Goal: Find specific page/section: Find specific page/section

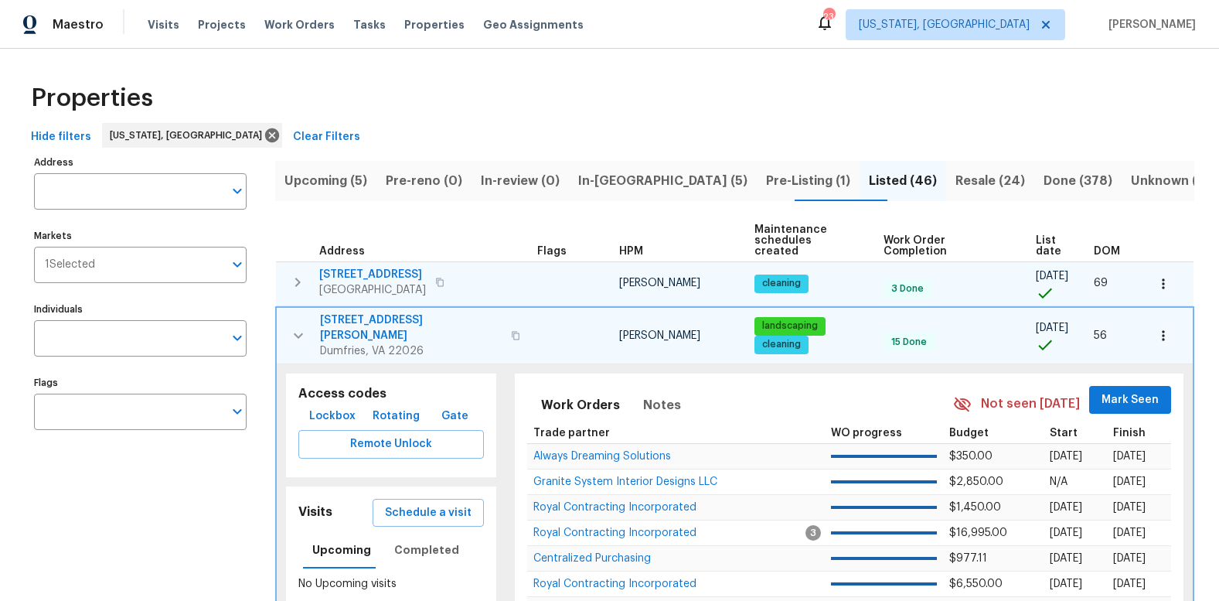
scroll to position [19, 0]
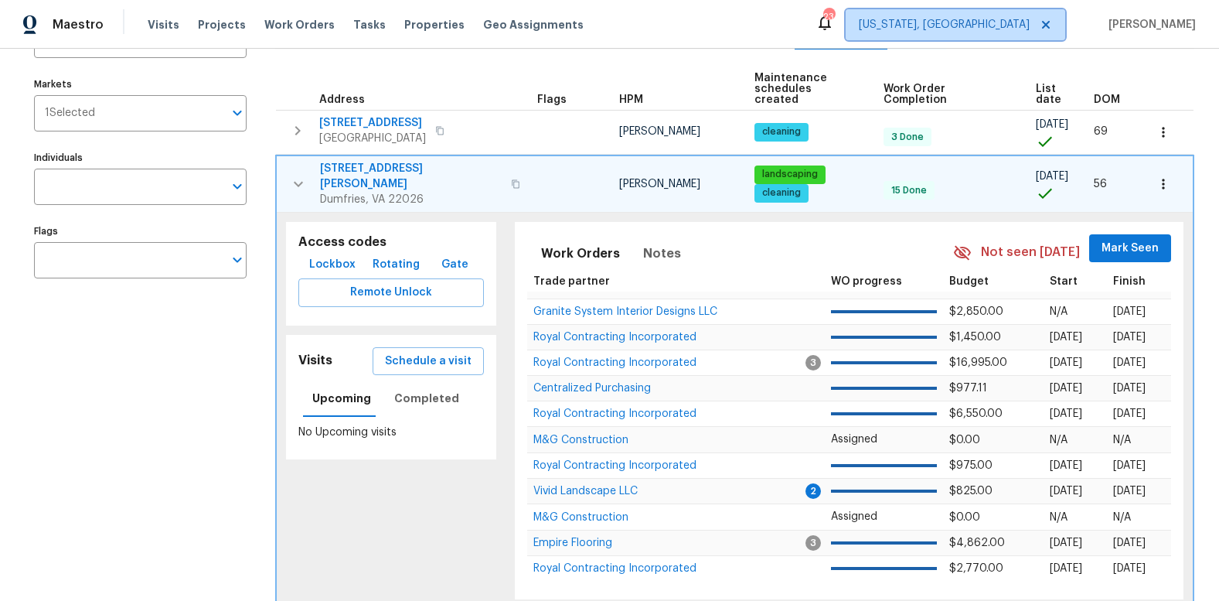
click at [1052, 26] on icon at bounding box center [1046, 25] width 12 height 12
click at [1030, 26] on span "Alaska Other" at bounding box center [984, 24] width 91 height 15
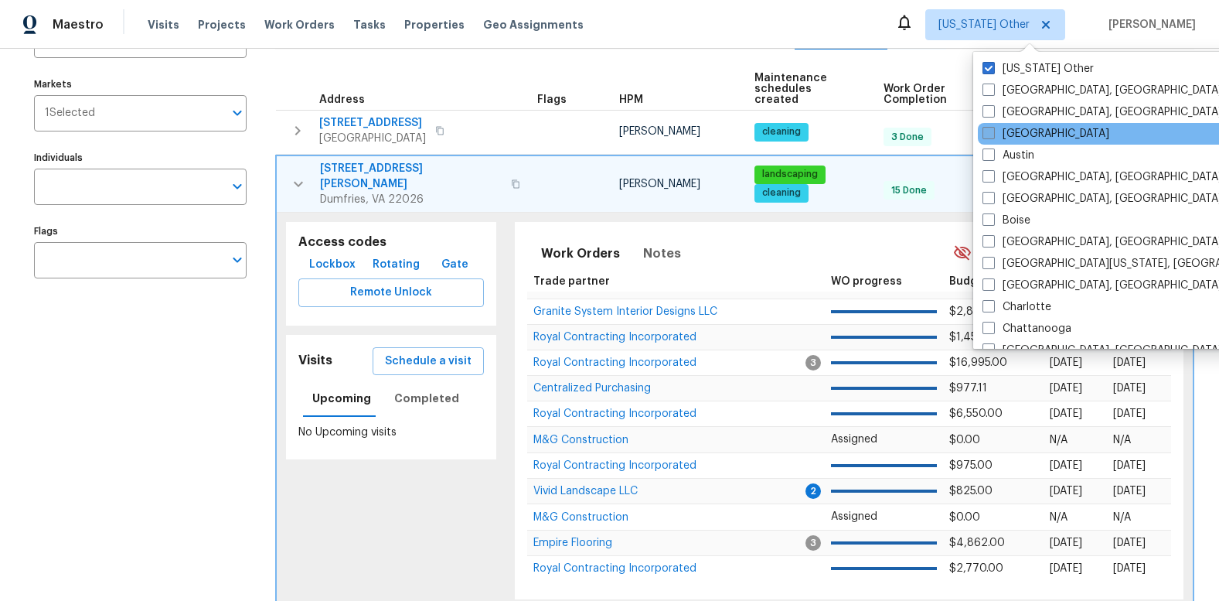
click at [985, 133] on span at bounding box center [989, 133] width 12 height 12
click at [985, 133] on input "[GEOGRAPHIC_DATA]" at bounding box center [988, 131] width 10 height 10
checkbox input "true"
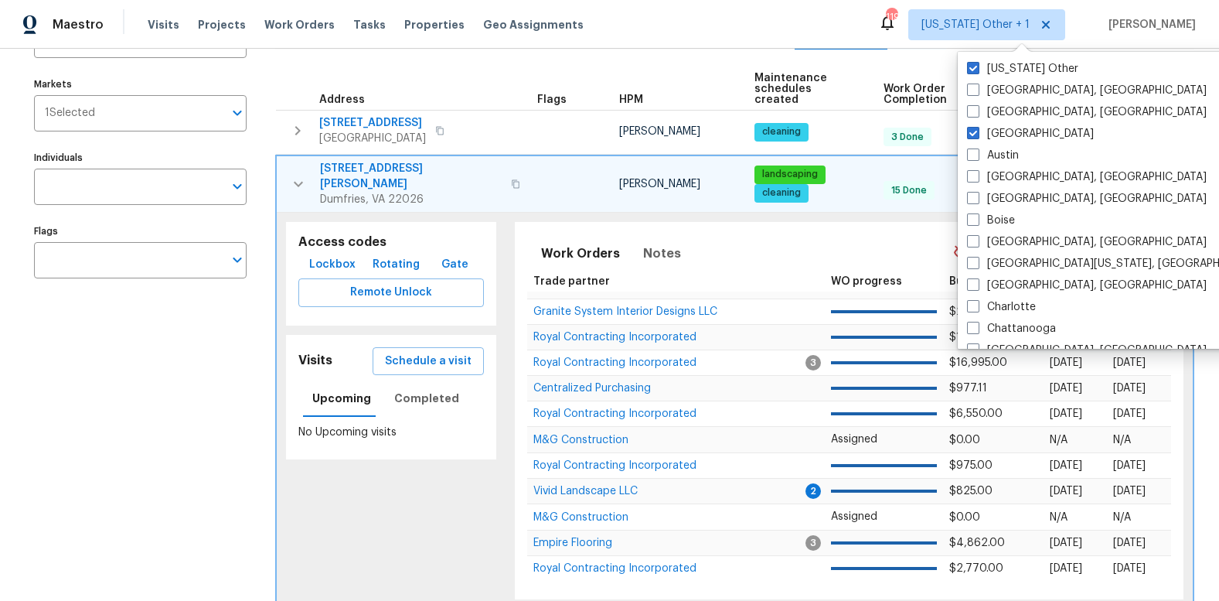
click at [979, 67] on span at bounding box center [973, 68] width 12 height 12
click at [977, 67] on input "Alaska Other" at bounding box center [972, 66] width 10 height 10
checkbox input "false"
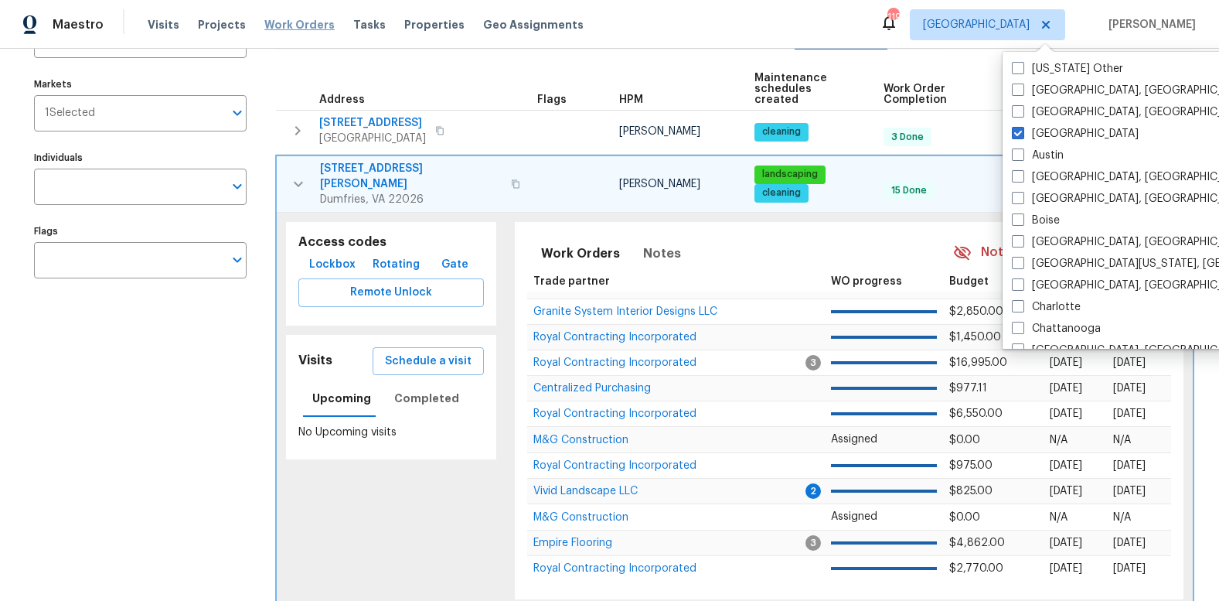
click at [288, 21] on span "Work Orders" at bounding box center [299, 24] width 70 height 15
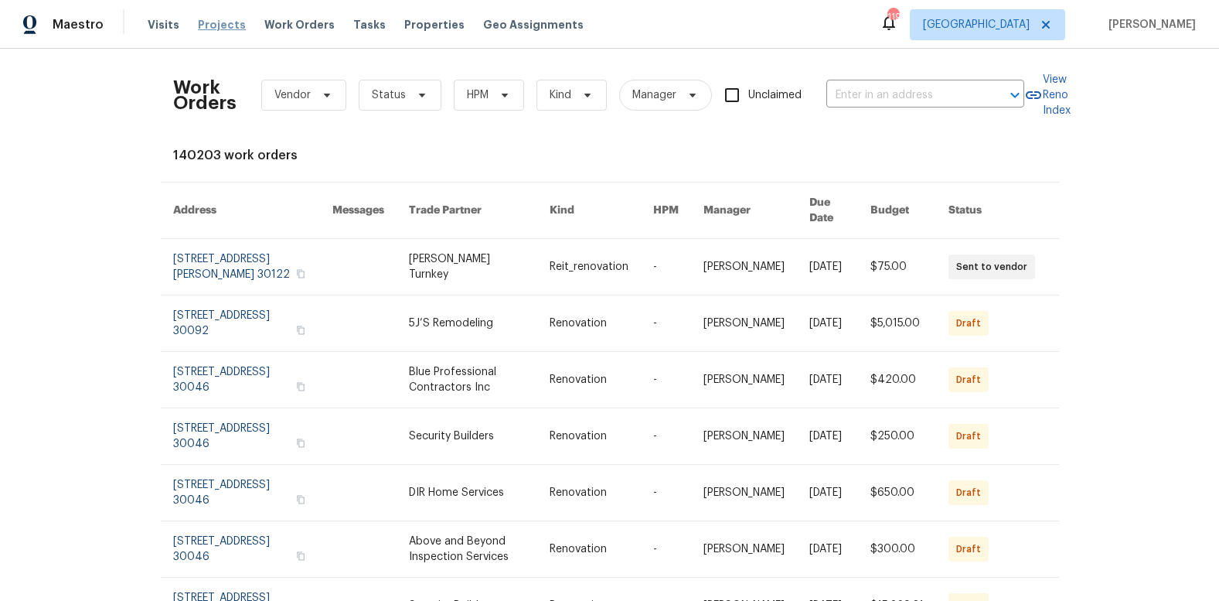
click at [216, 24] on span "Projects" at bounding box center [222, 24] width 48 height 15
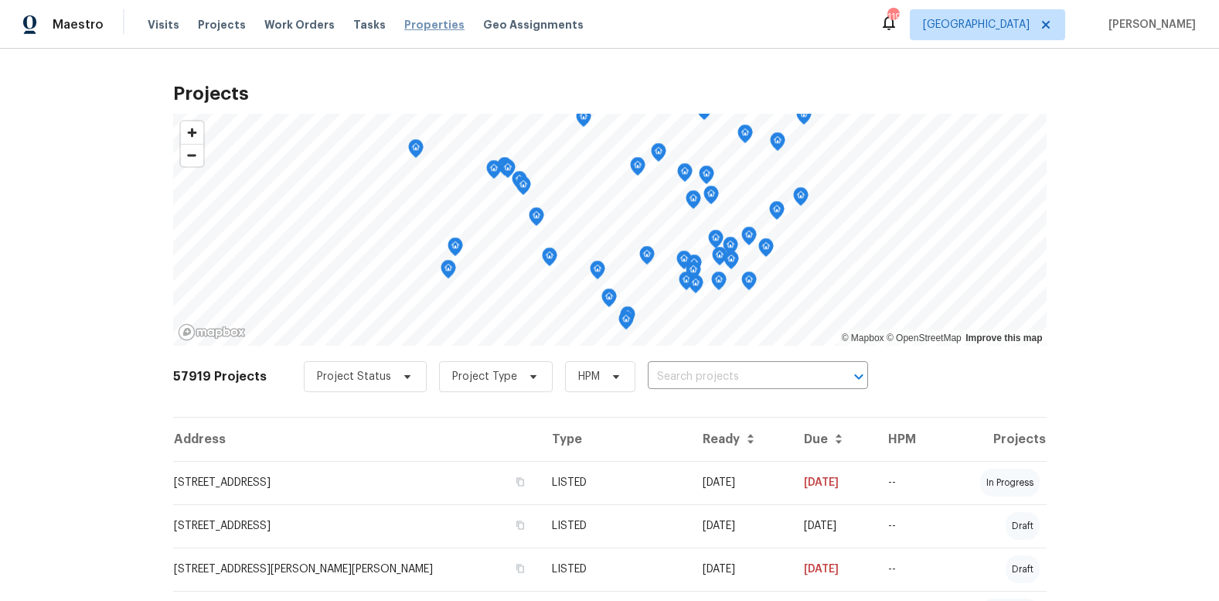
click at [430, 26] on span "Properties" at bounding box center [434, 24] width 60 height 15
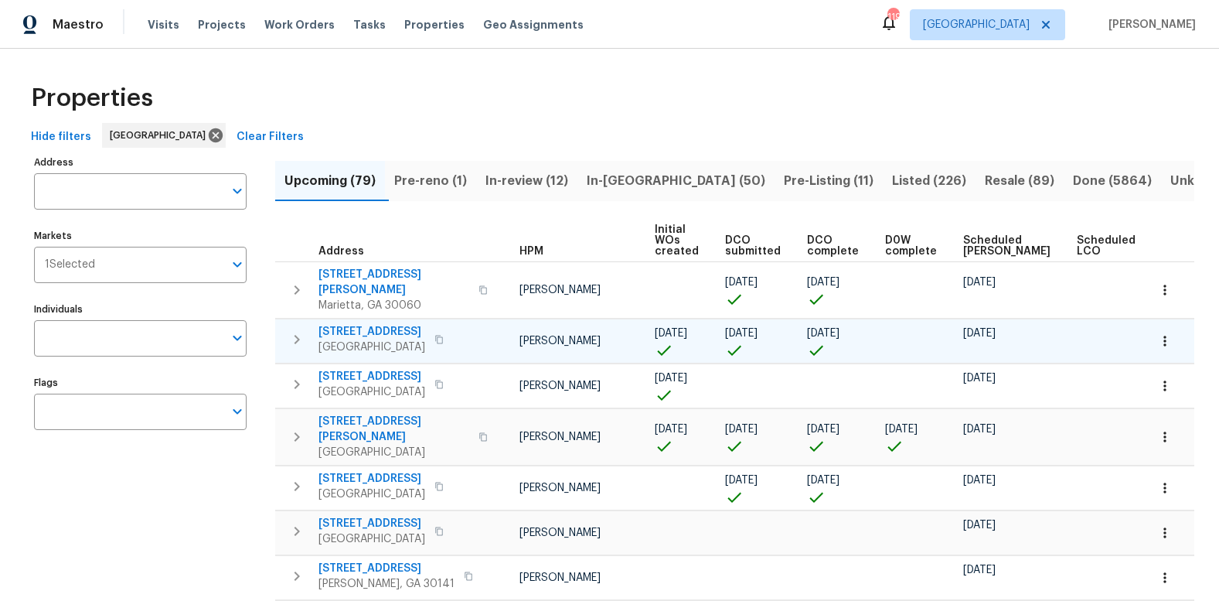
scroll to position [0, 92]
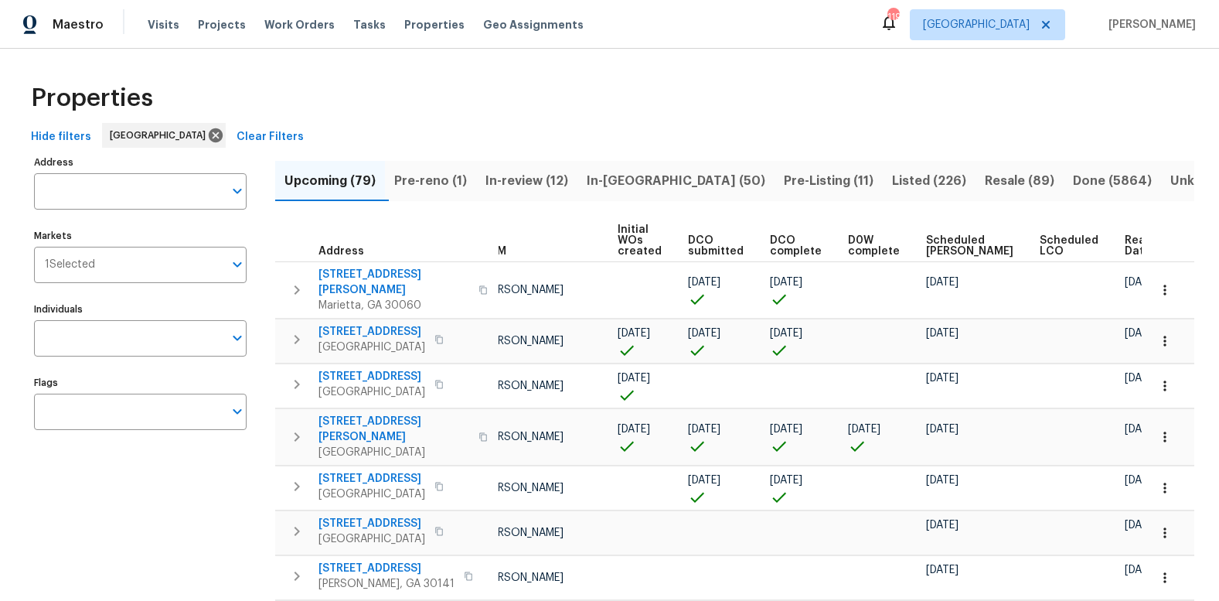
click at [1125, 252] on span "Ready Date" at bounding box center [1142, 246] width 34 height 22
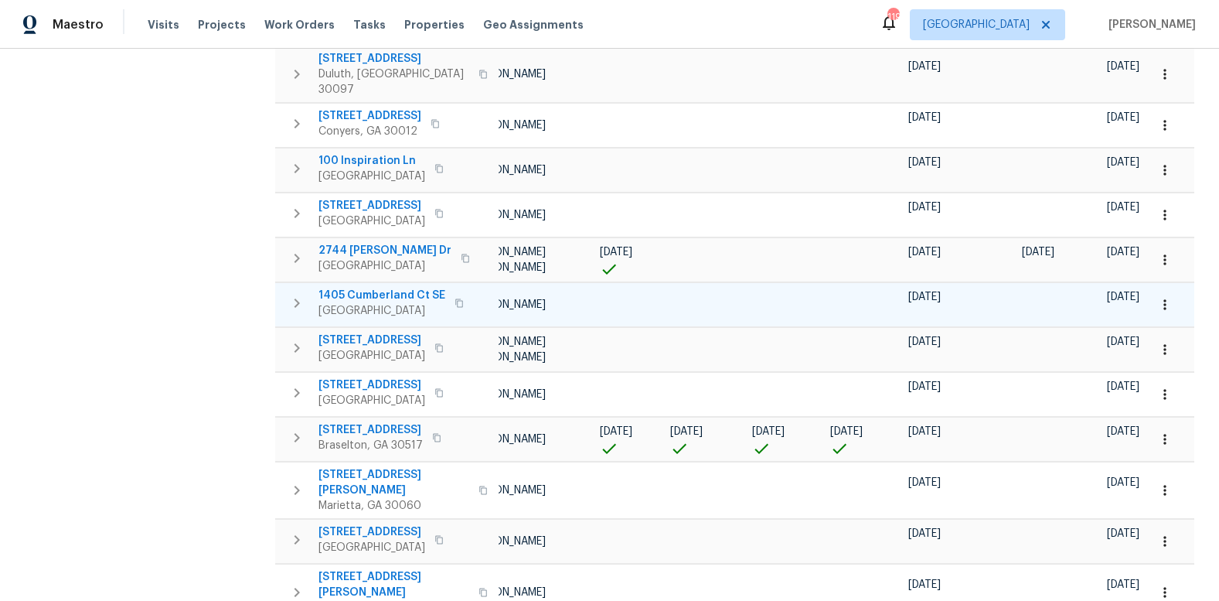
scroll to position [880, 0]
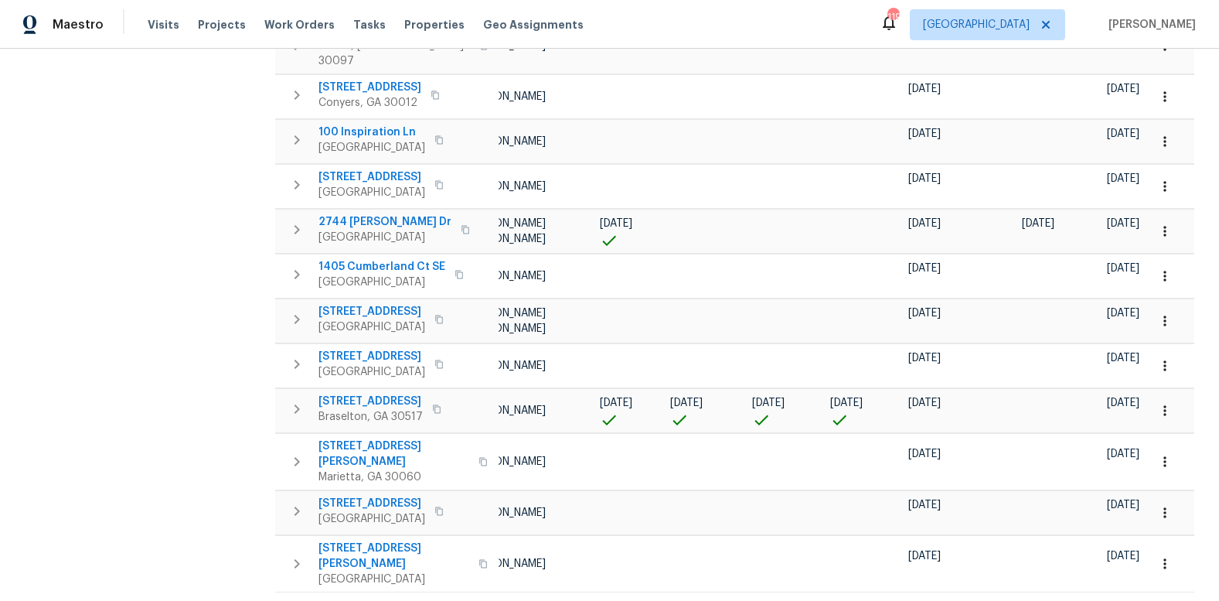
click at [1154, 551] on body "Maestro Visits Projects Work Orders Tasks Properties Geo Assignments 119 Atlant…" at bounding box center [609, 300] width 1219 height 601
click at [1143, 508] on li "50" at bounding box center [1160, 512] width 72 height 46
type input "50"
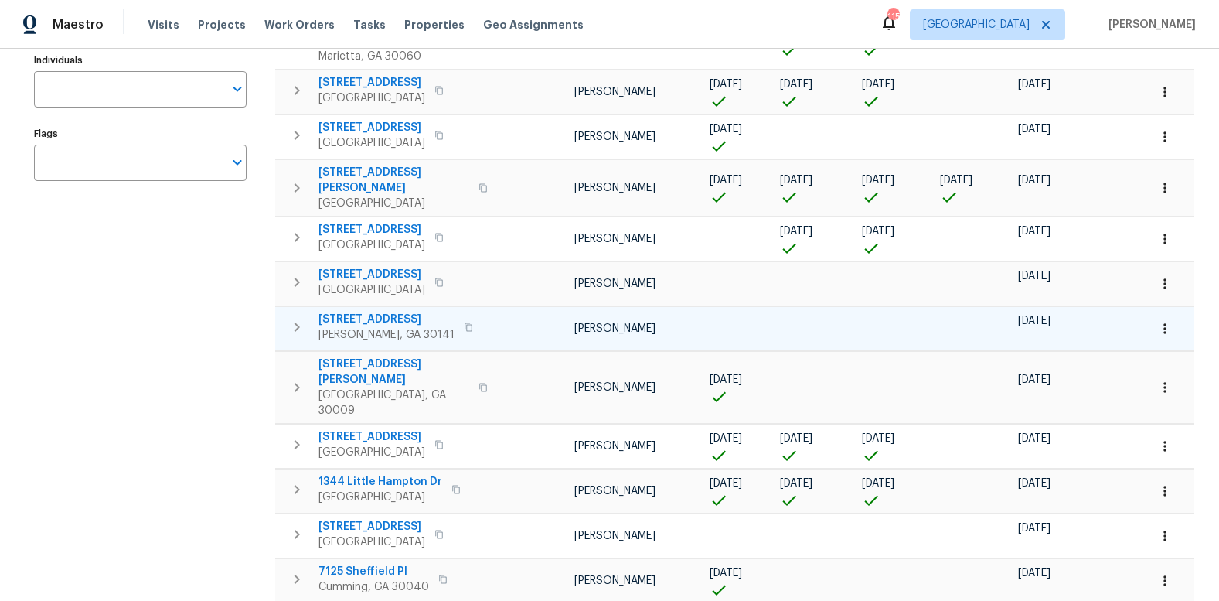
scroll to position [306, 0]
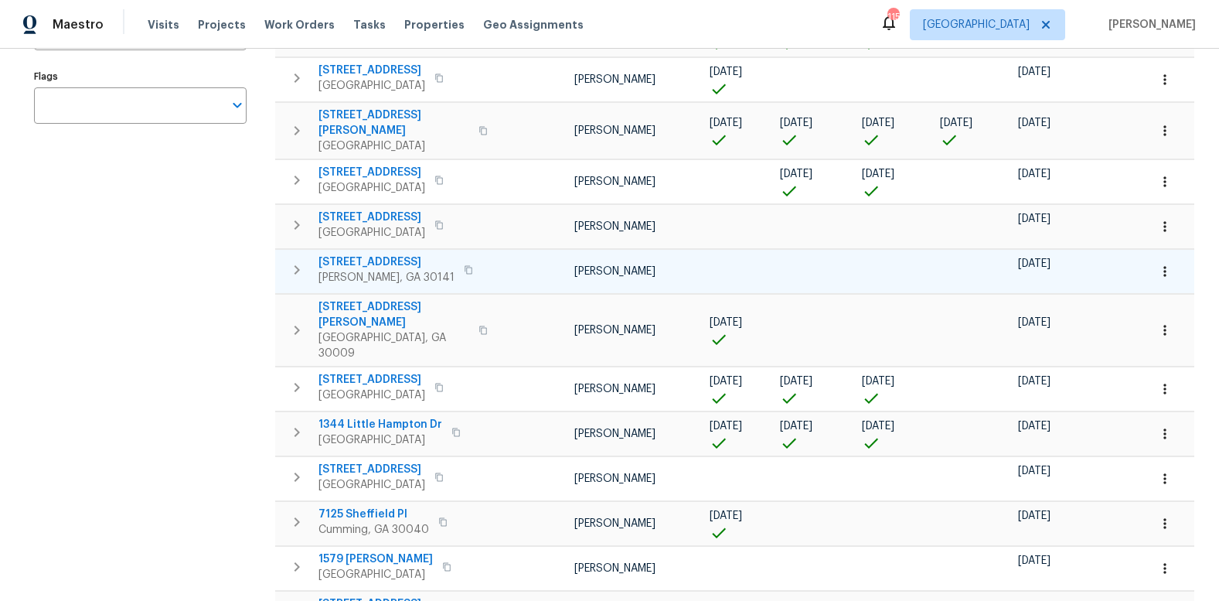
click at [388, 254] on span "386 Hill Crest Cir" at bounding box center [387, 261] width 136 height 15
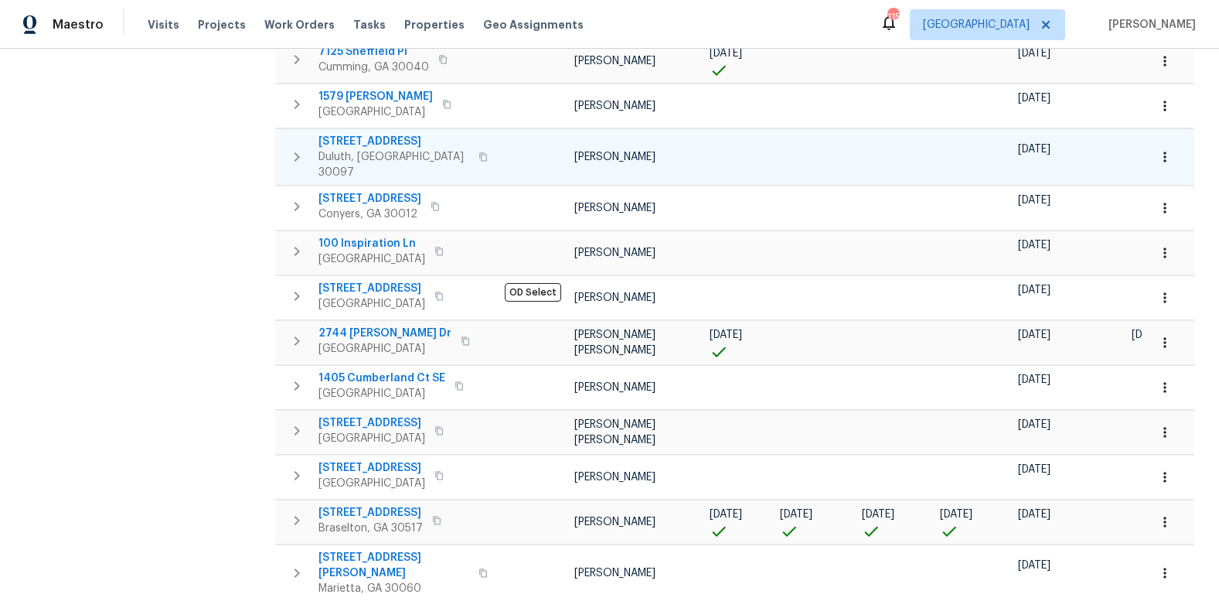
scroll to position [773, 0]
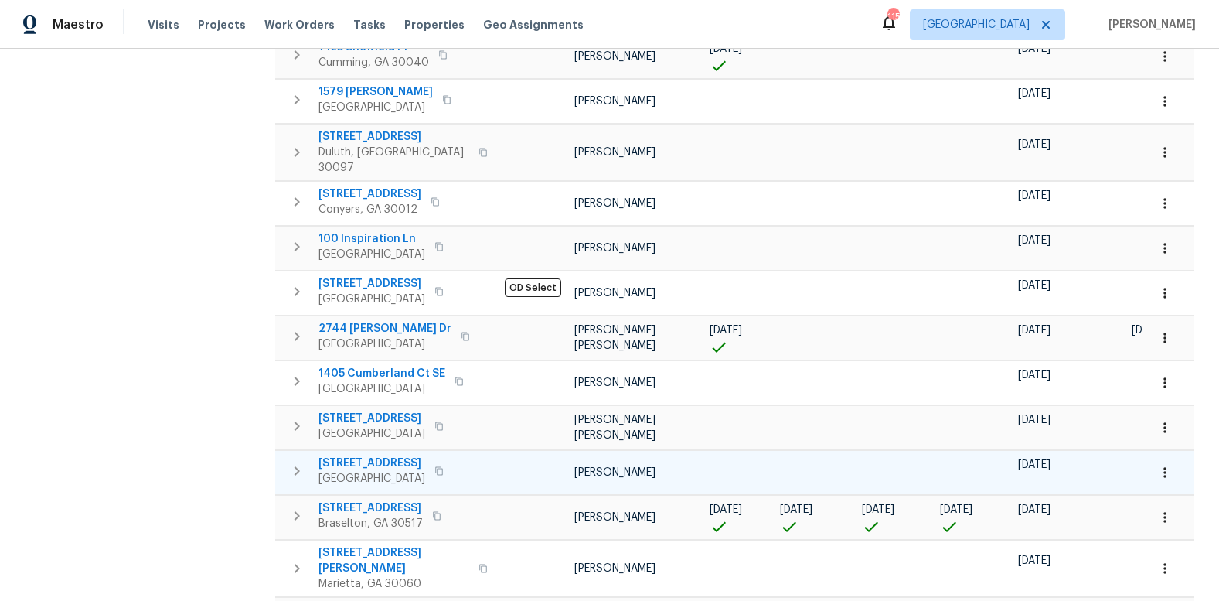
click at [378, 455] on span "17 Woodmill Ct" at bounding box center [372, 462] width 107 height 15
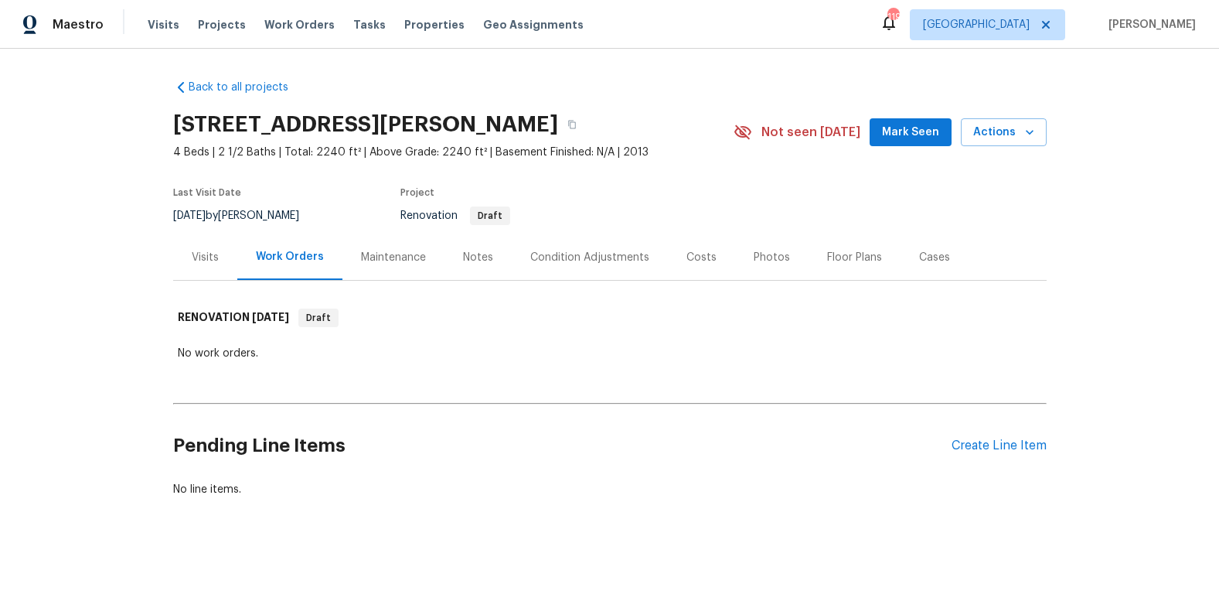
click at [469, 256] on div "Notes" at bounding box center [478, 257] width 30 height 15
click at [551, 257] on div "Condition Adjustments" at bounding box center [589, 257] width 119 height 15
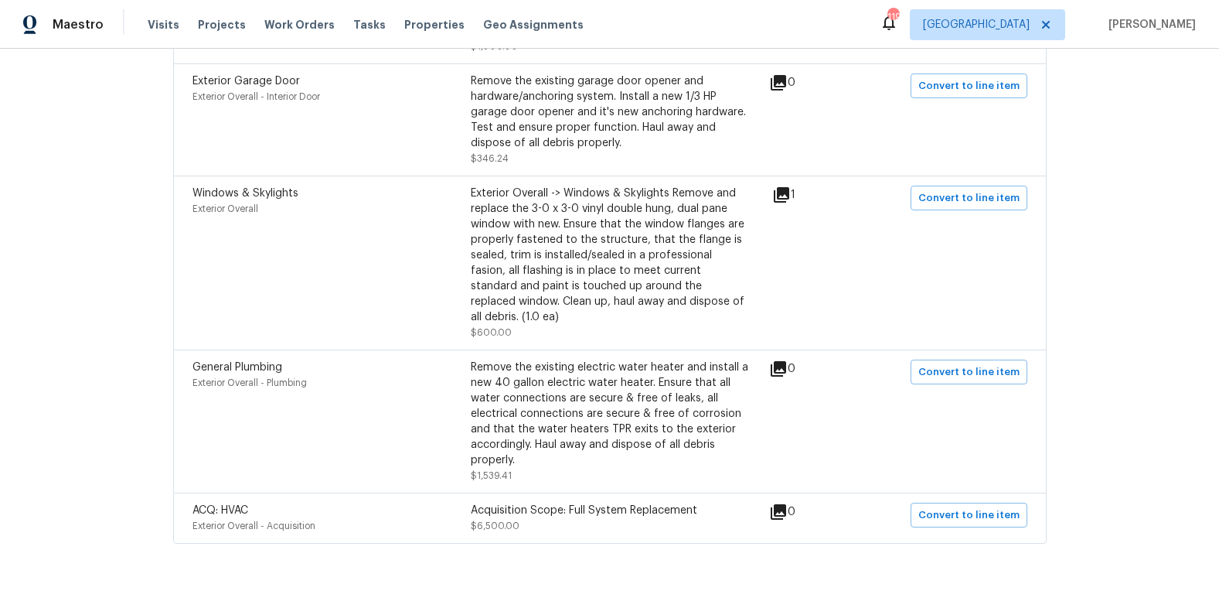
scroll to position [1056, 0]
click at [631, 502] on div "Acquisition Scope: Full System Replacement" at bounding box center [610, 509] width 278 height 15
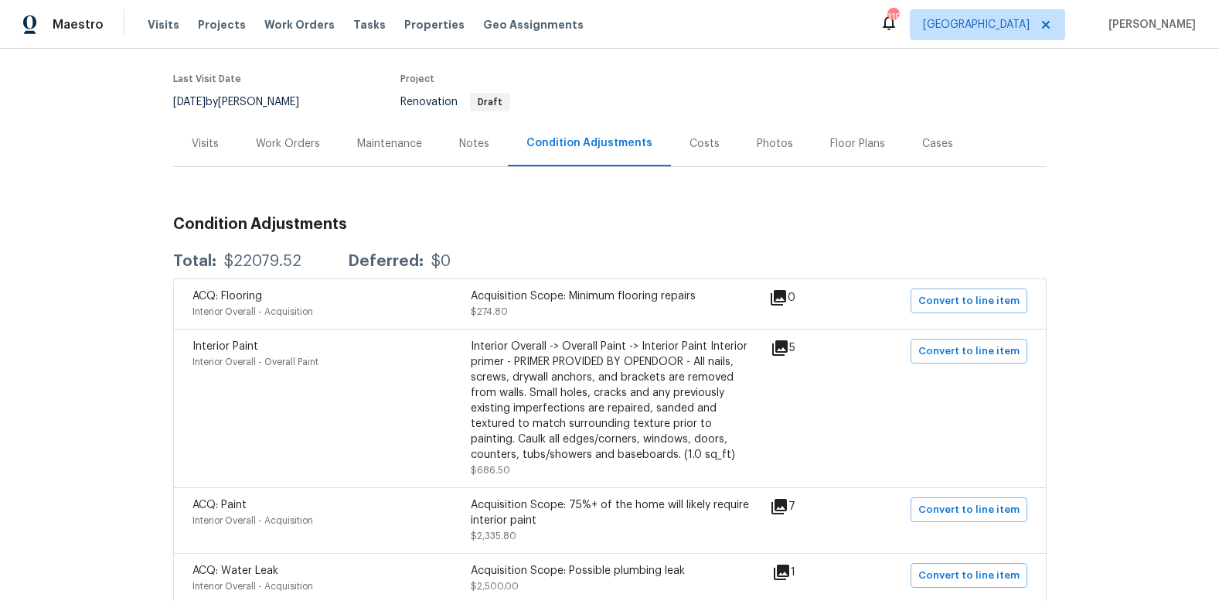
scroll to position [119, 0]
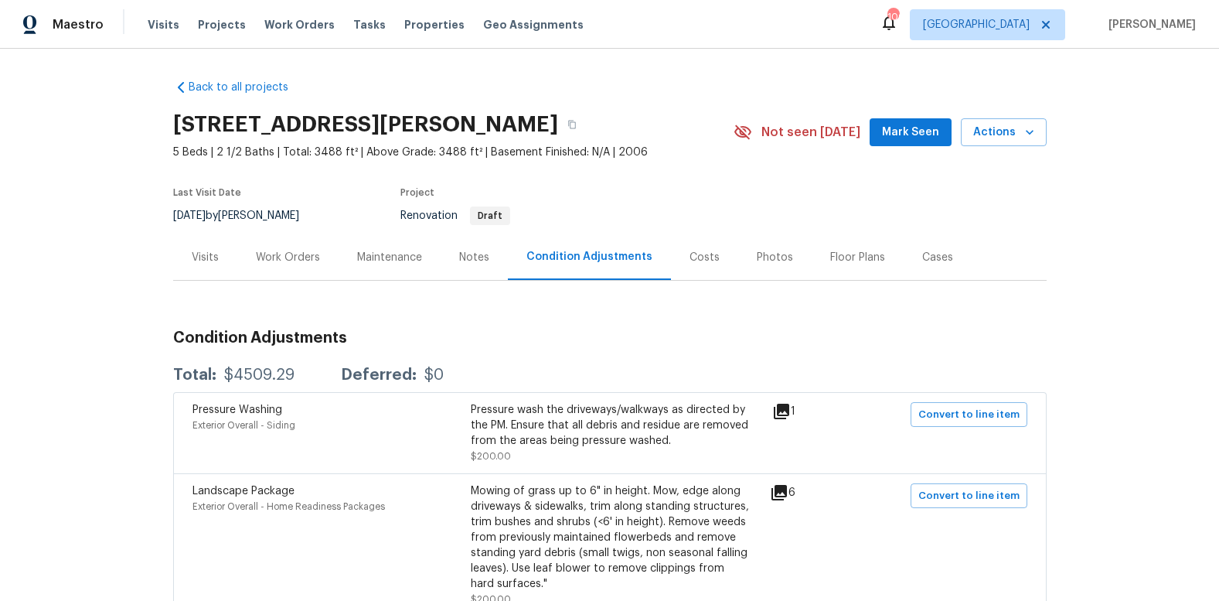
click at [297, 259] on div "Work Orders" at bounding box center [288, 257] width 64 height 15
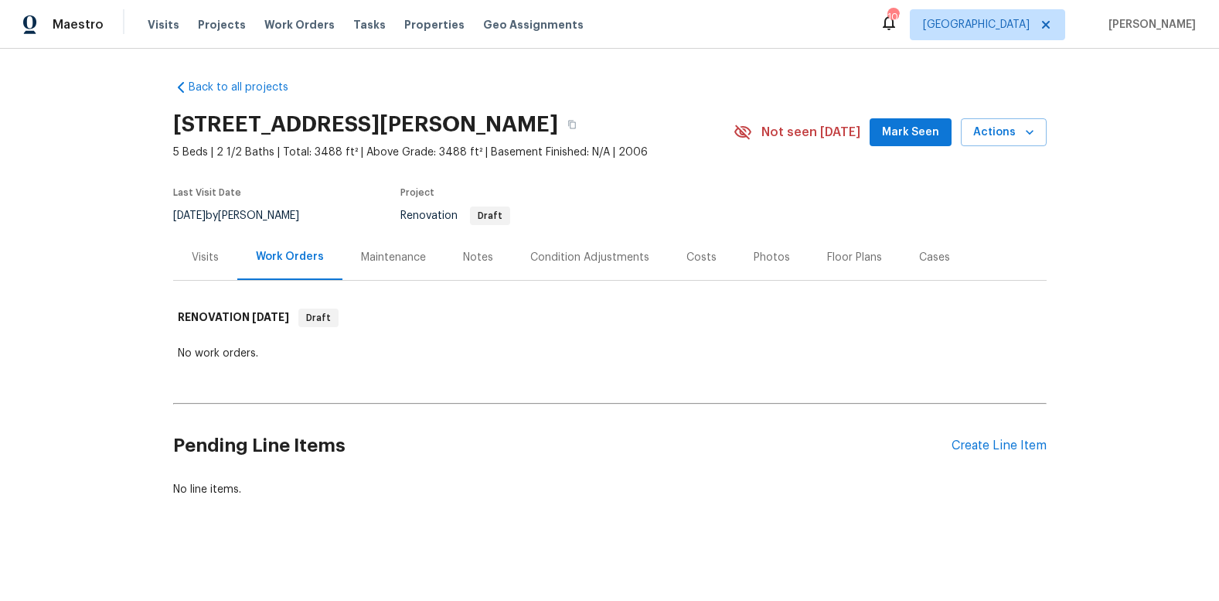
click at [383, 258] on div "Maintenance" at bounding box center [393, 257] width 65 height 15
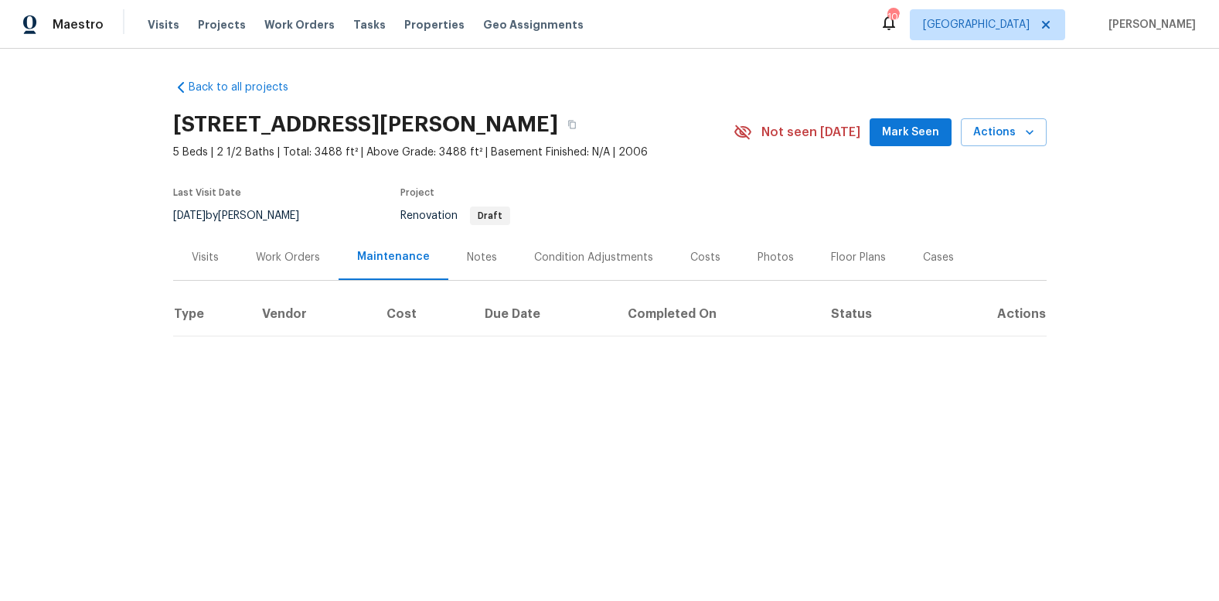
click at [472, 261] on div "Notes" at bounding box center [482, 257] width 30 height 15
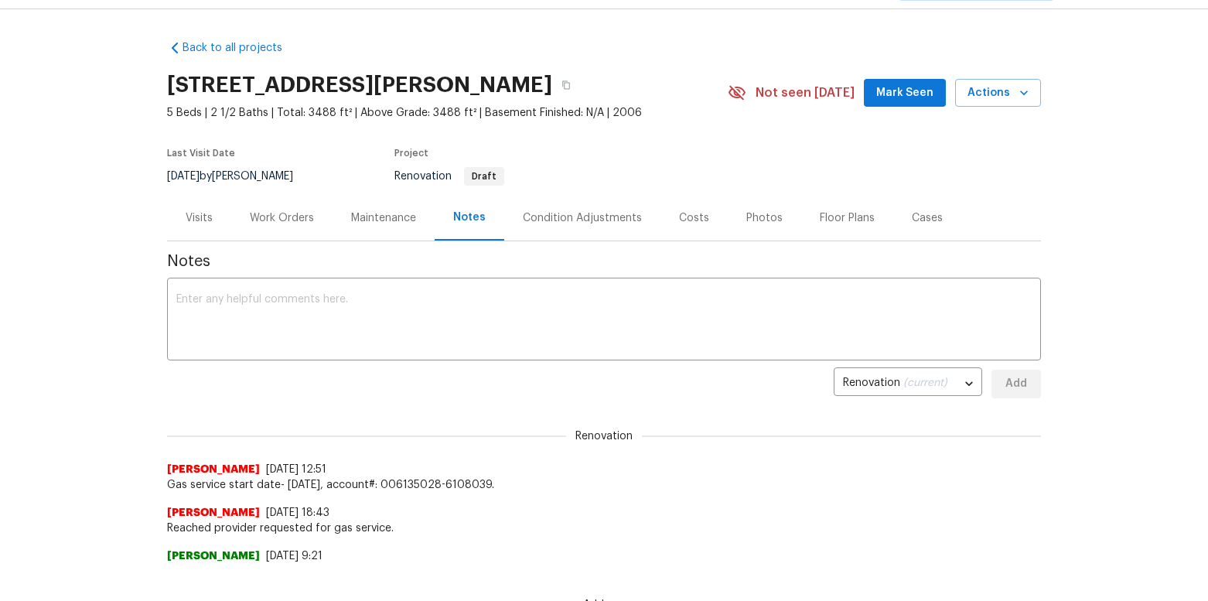
click at [564, 219] on div "Condition Adjustments" at bounding box center [582, 217] width 119 height 15
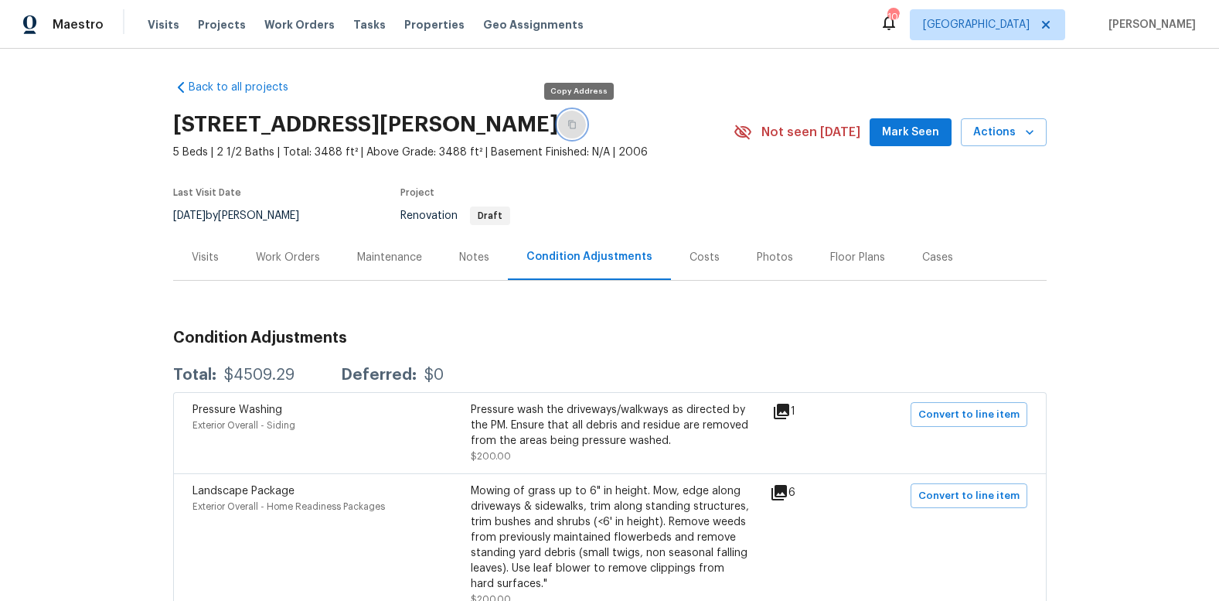
click at [581, 127] on button "button" at bounding box center [572, 125] width 28 height 28
